Goal: Task Accomplishment & Management: Complete application form

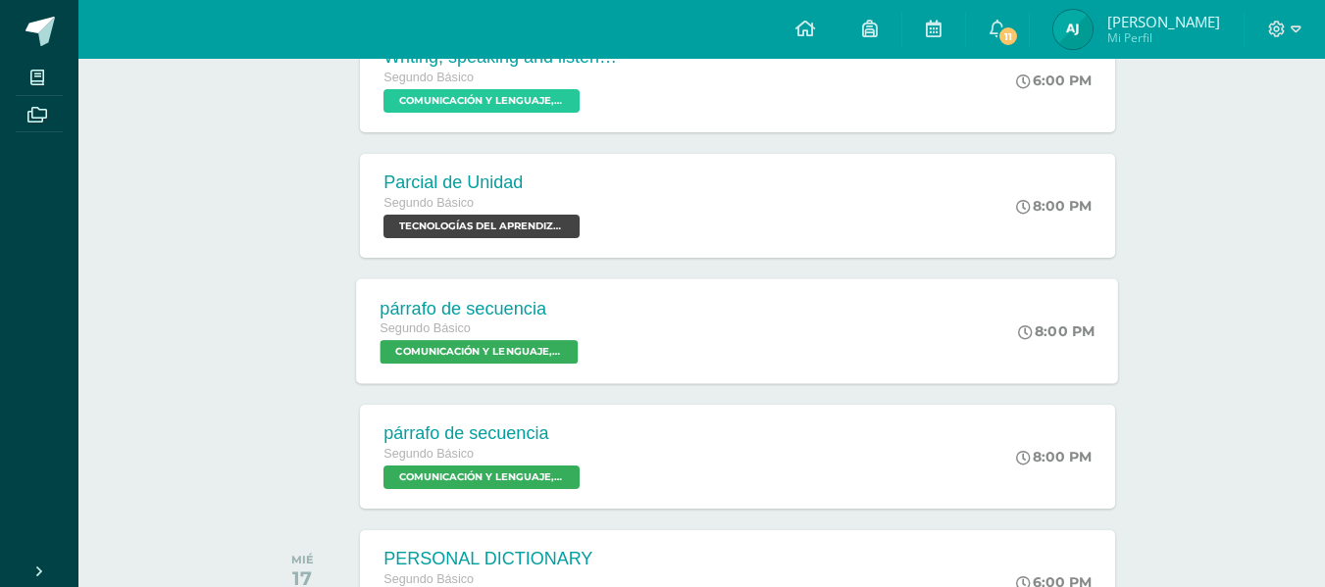
scroll to position [490, 0]
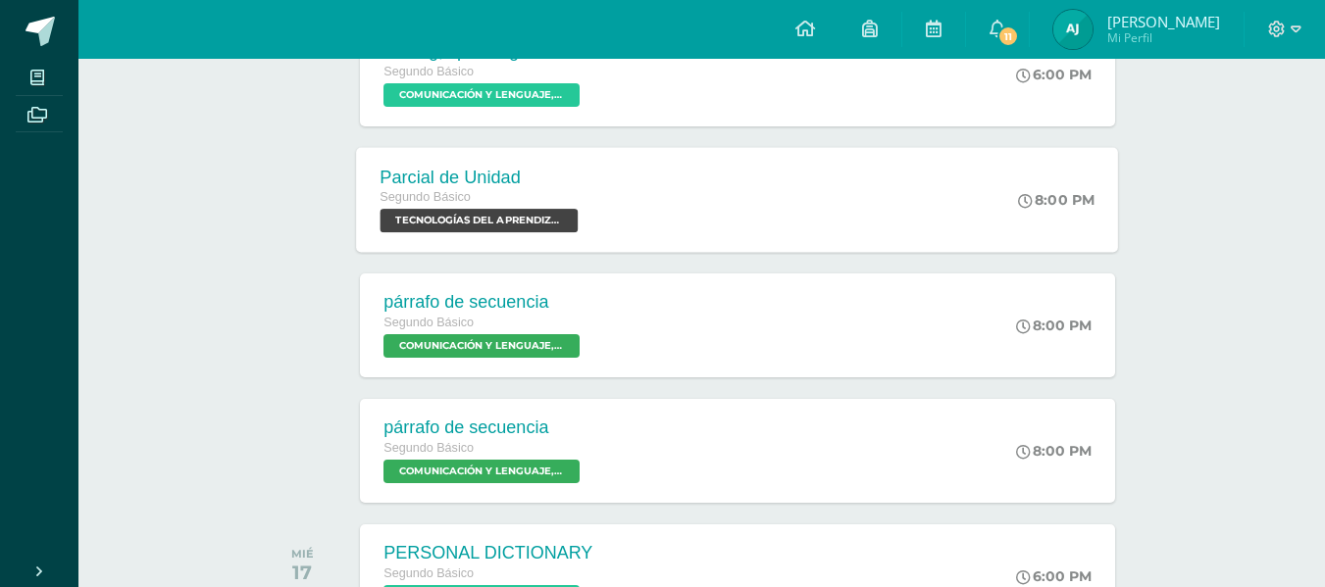
click at [652, 231] on div "Parcial de Unidad Segundo Básico TECNOLOGÍAS DEL APRENDIZAJE Y LA COMUNICACIÓN …" at bounding box center [738, 199] width 762 height 105
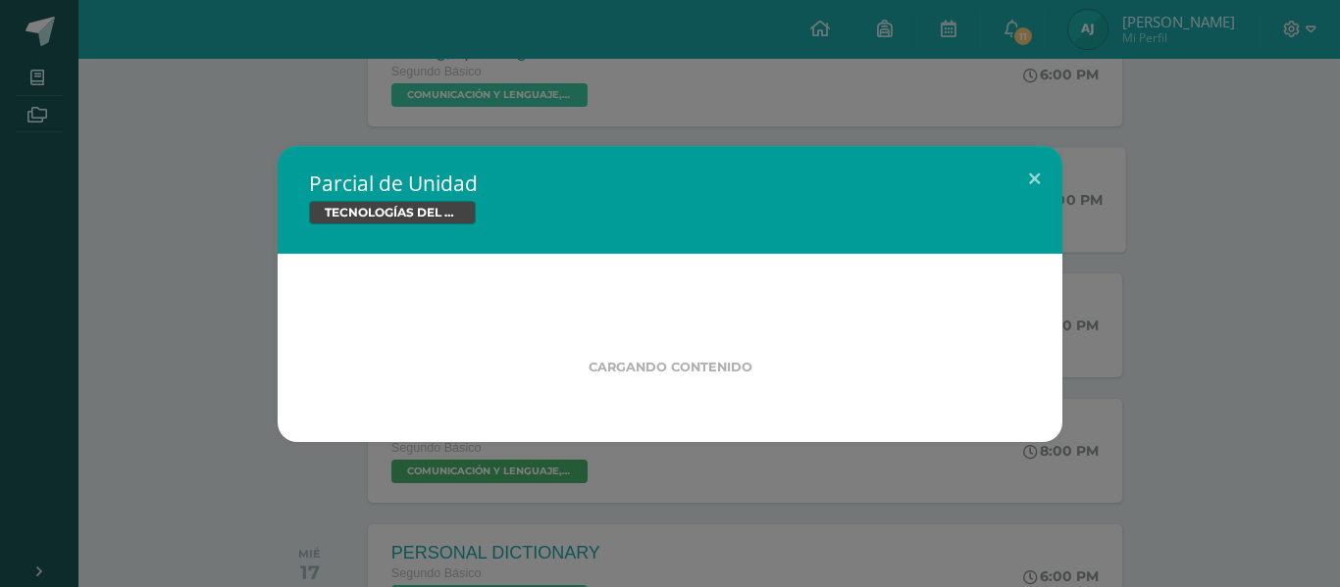
click at [652, 229] on div "Parcial de Unidad TECNOLOGÍAS DEL APRENDIZAJE Y LA COMUNICACIÓN" at bounding box center [670, 200] width 785 height 108
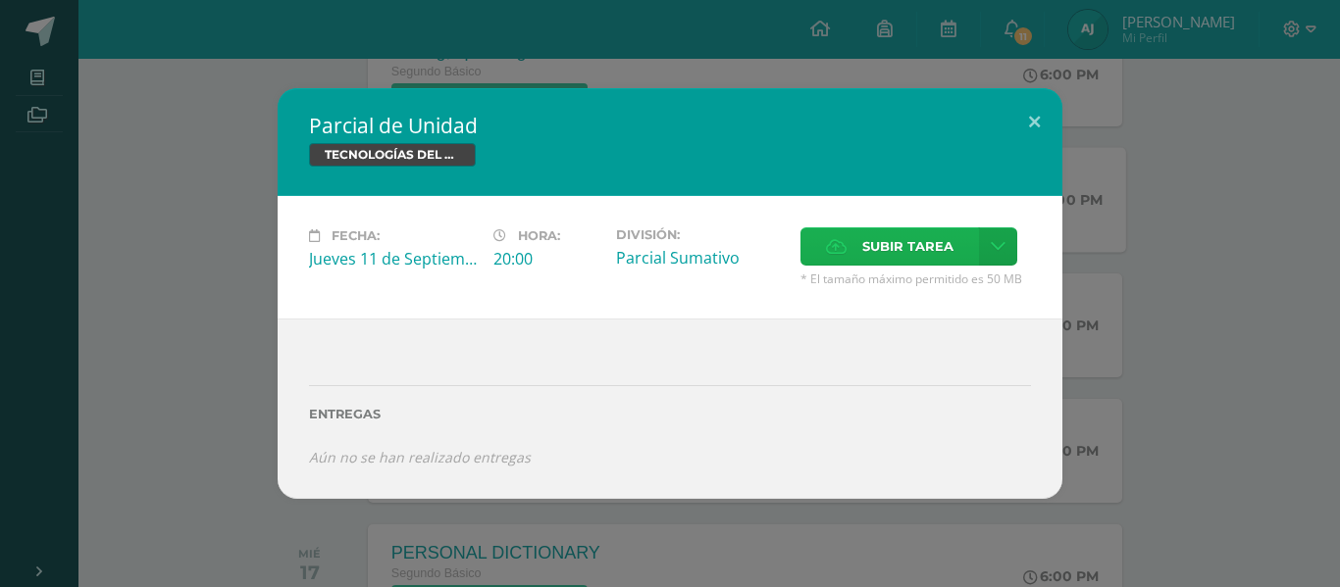
click at [652, 252] on span "Subir tarea" at bounding box center [907, 247] width 91 height 36
click at [0, 0] on input "Subir tarea" at bounding box center [0, 0] width 0 height 0
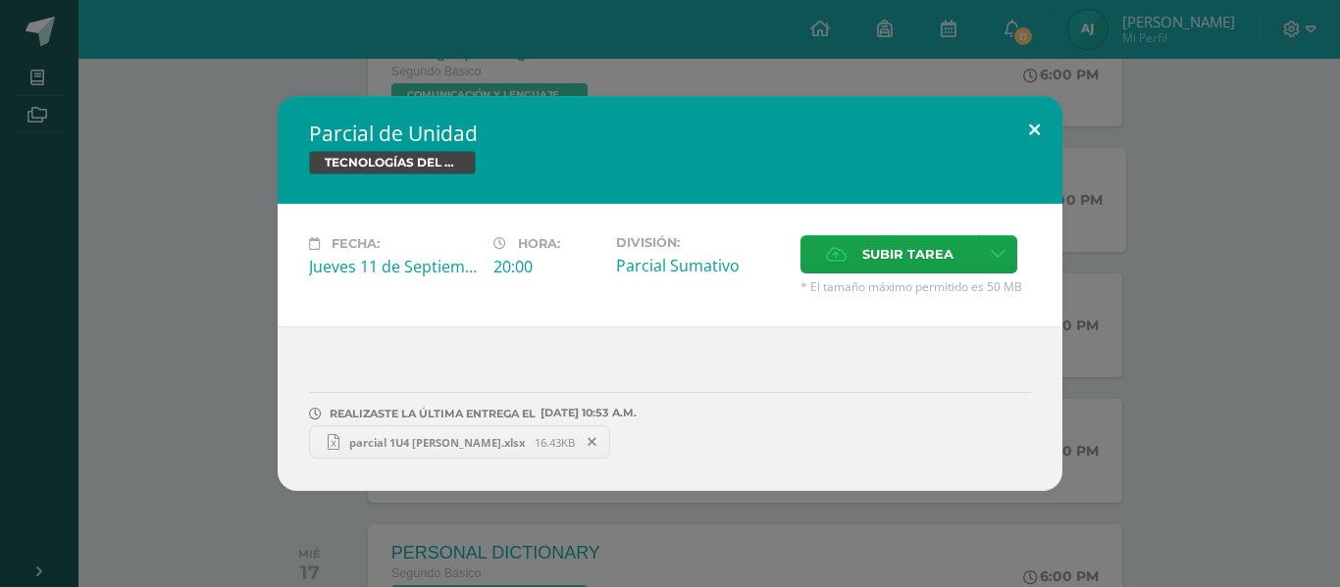
click at [652, 127] on button at bounding box center [1034, 129] width 56 height 67
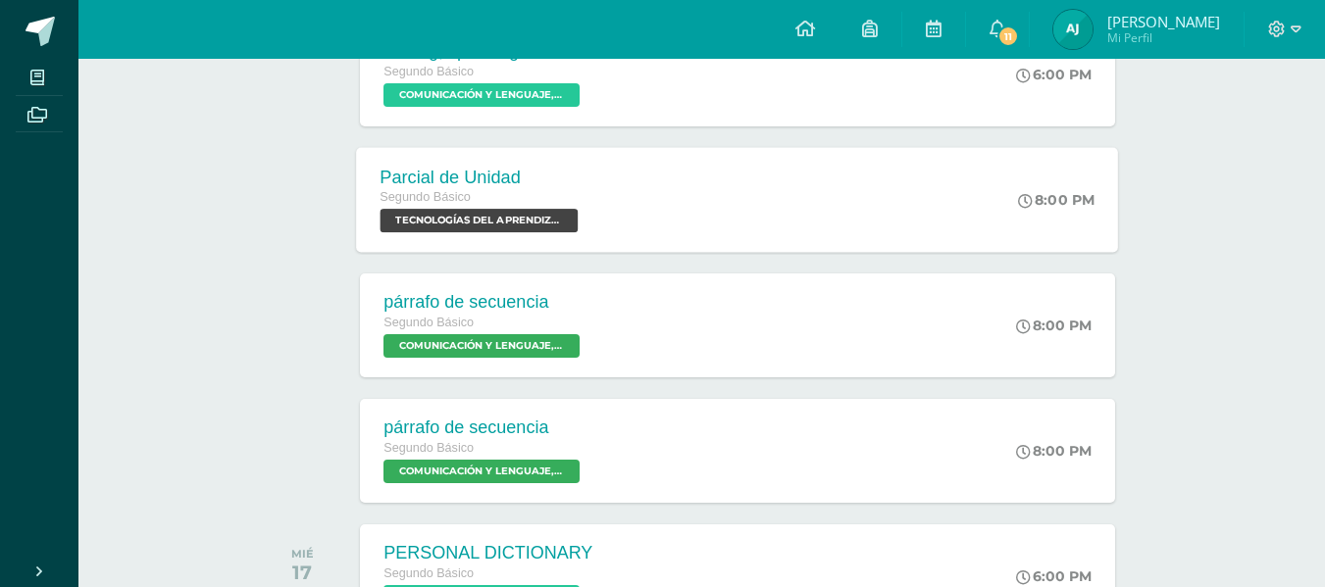
click at [504, 223] on span "TECNOLOGÍAS DEL APRENDIZAJE Y LA COMUNICACIÓN 'Sección C'" at bounding box center [480, 221] width 198 height 24
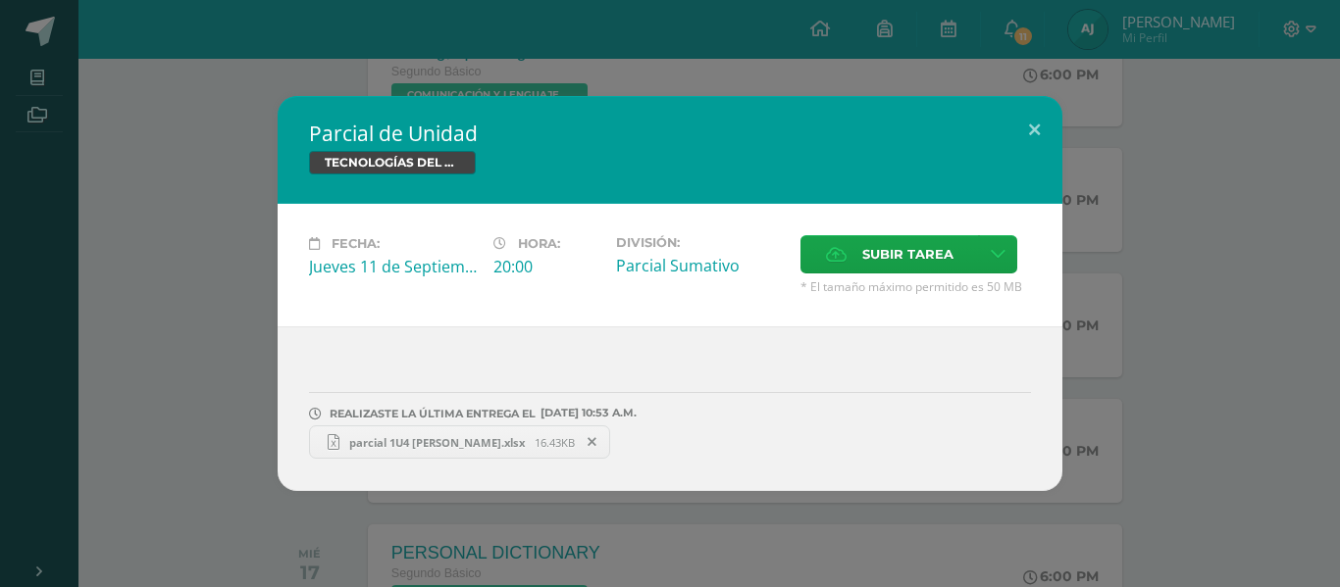
click at [425, 447] on span "parcial 1U4 Aura Julajuj.xlsx" at bounding box center [436, 442] width 195 height 15
click at [652, 118] on button at bounding box center [1034, 129] width 56 height 67
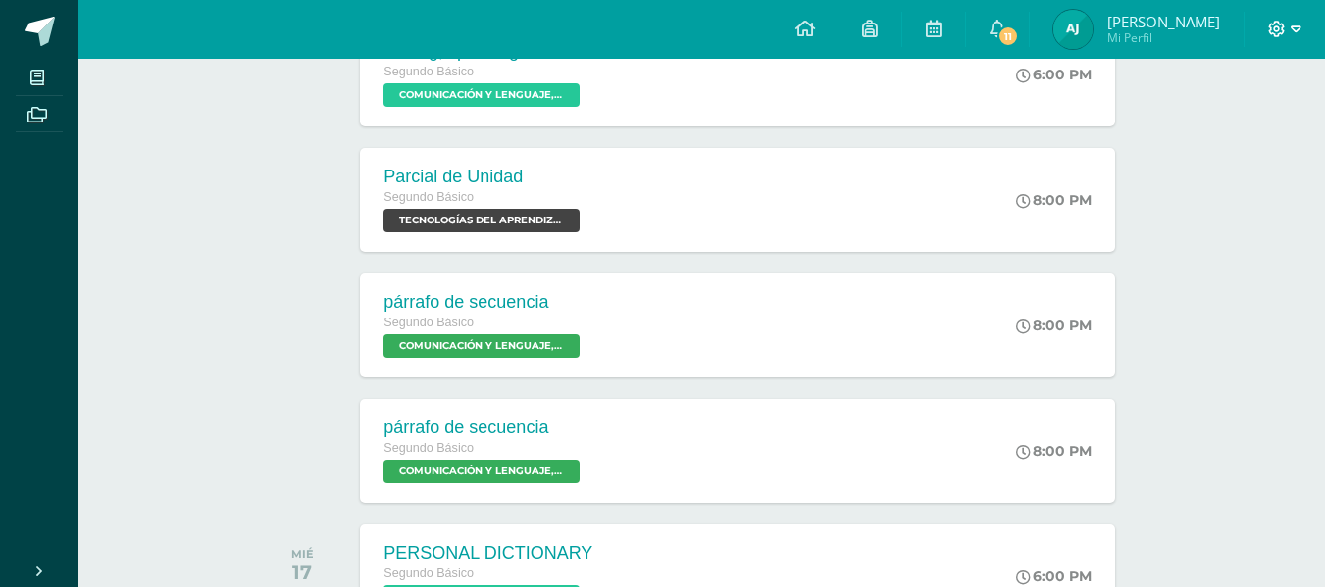
click at [652, 24] on span at bounding box center [1284, 30] width 33 height 22
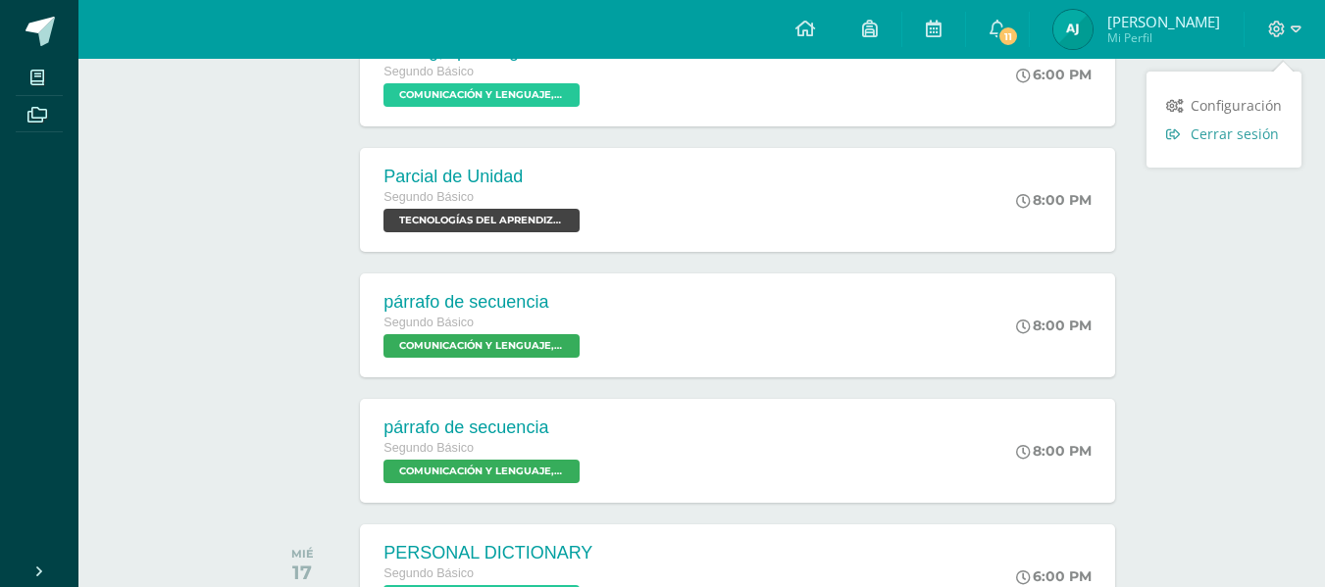
click at [652, 135] on span "Cerrar sesión" at bounding box center [1235, 134] width 88 height 19
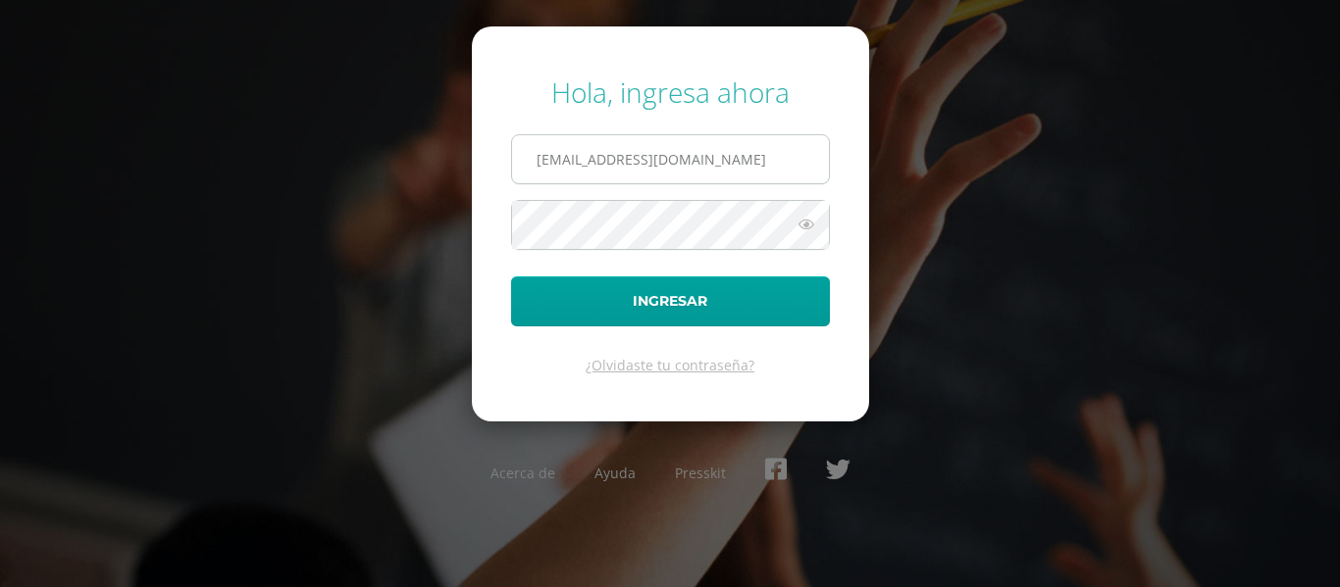
click at [741, 157] on input "[EMAIL_ADDRESS][DOMAIN_NAME]" at bounding box center [670, 159] width 317 height 48
type input "[EMAIL_ADDRESS][DOMAIN_NAME]"
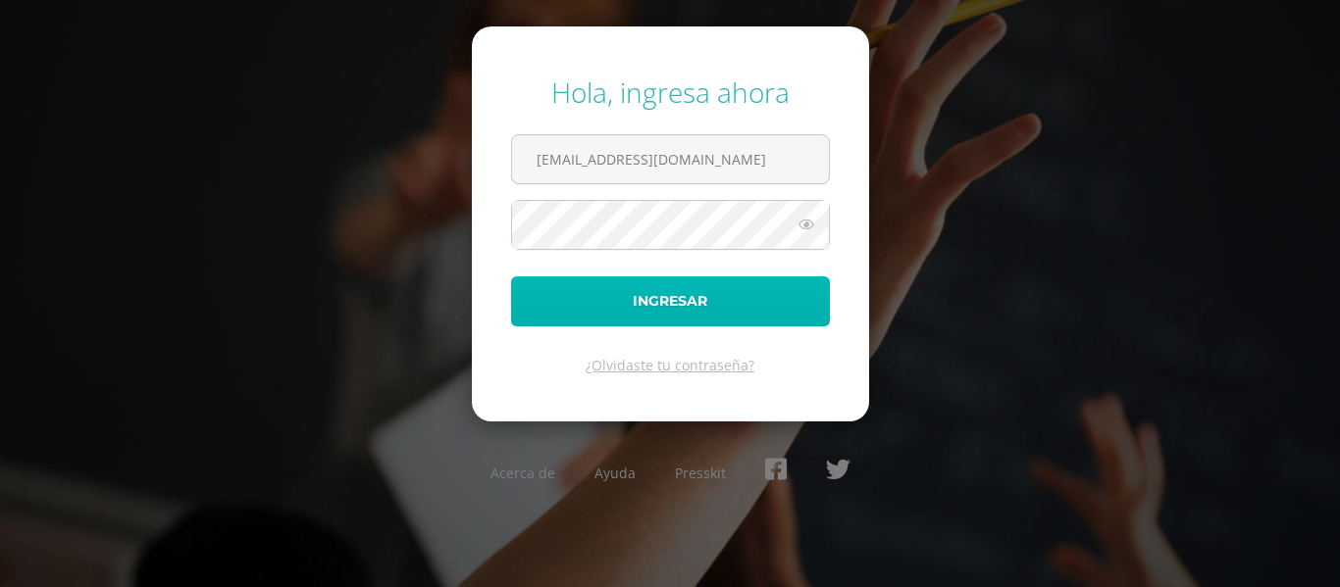
click at [649, 290] on button "Ingresar" at bounding box center [670, 302] width 319 height 50
